Goal: Task Accomplishment & Management: Manage account settings

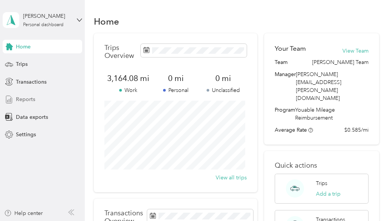
click at [21, 98] on span "Reports" at bounding box center [25, 99] width 19 height 8
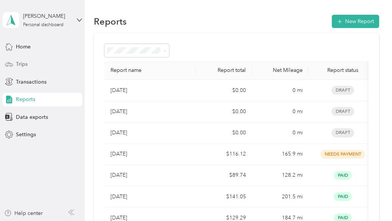
click at [18, 59] on div "Trips" at bounding box center [42, 64] width 79 height 14
